Goal: Ask a question

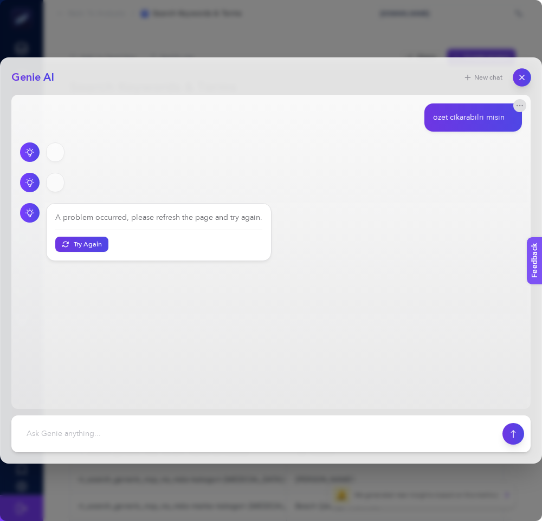
click at [527, 80] on button "button" at bounding box center [522, 77] width 18 height 18
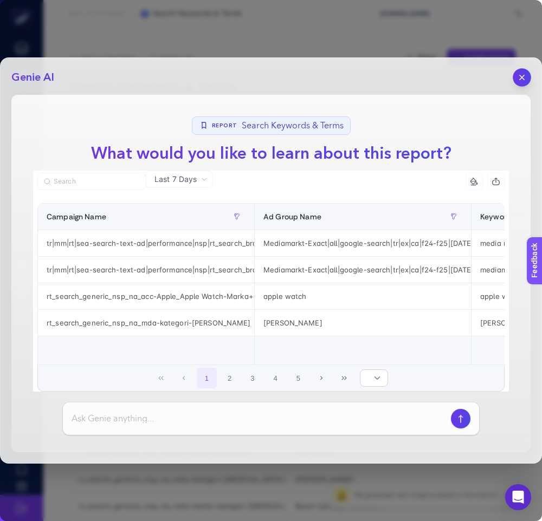
click at [524, 78] on icon "button" at bounding box center [522, 77] width 9 height 9
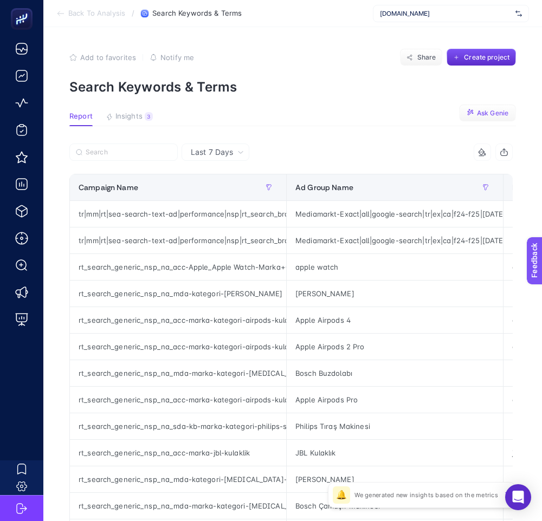
click at [479, 115] on span "Ask Genie" at bounding box center [492, 113] width 31 height 9
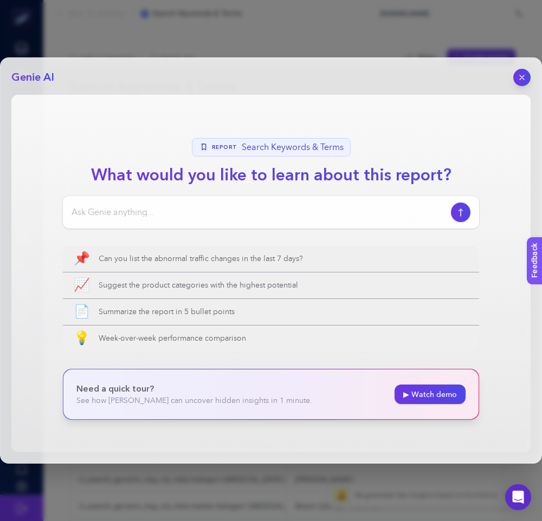
click at [336, 212] on input at bounding box center [259, 212] width 375 height 13
type input "datayı yorumla"
